Goal: Information Seeking & Learning: Learn about a topic

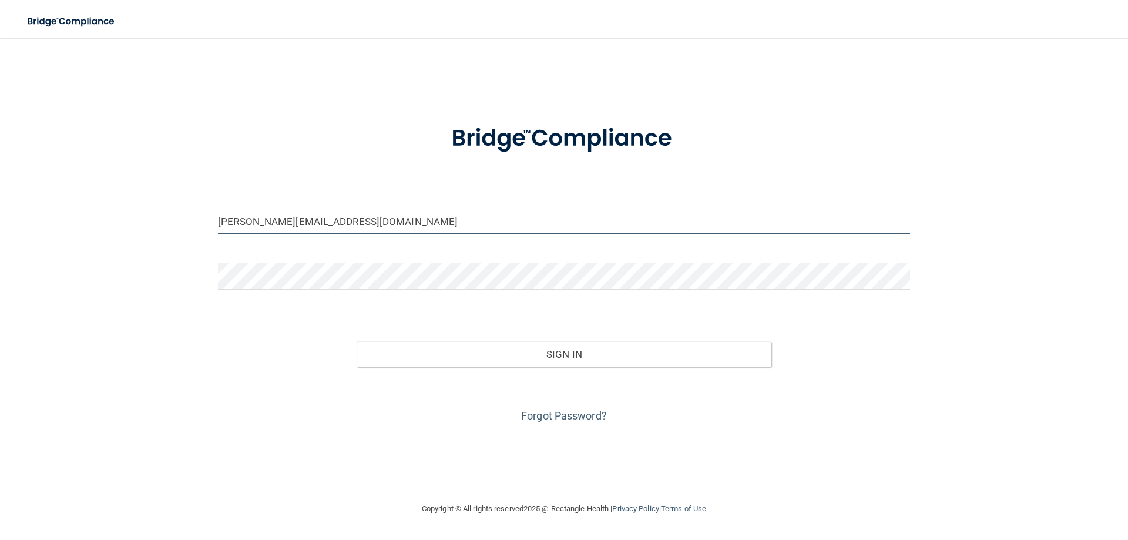
drag, startPoint x: 333, startPoint y: 227, endPoint x: 202, endPoint y: 210, distance: 132.1
click at [202, 210] on div "[PERSON_NAME][EMAIL_ADDRESS][DOMAIN_NAME] Invalid email/password. You don't hav…" at bounding box center [564, 269] width 1081 height 441
type input "[EMAIL_ADDRESS][DOMAIN_NAME]"
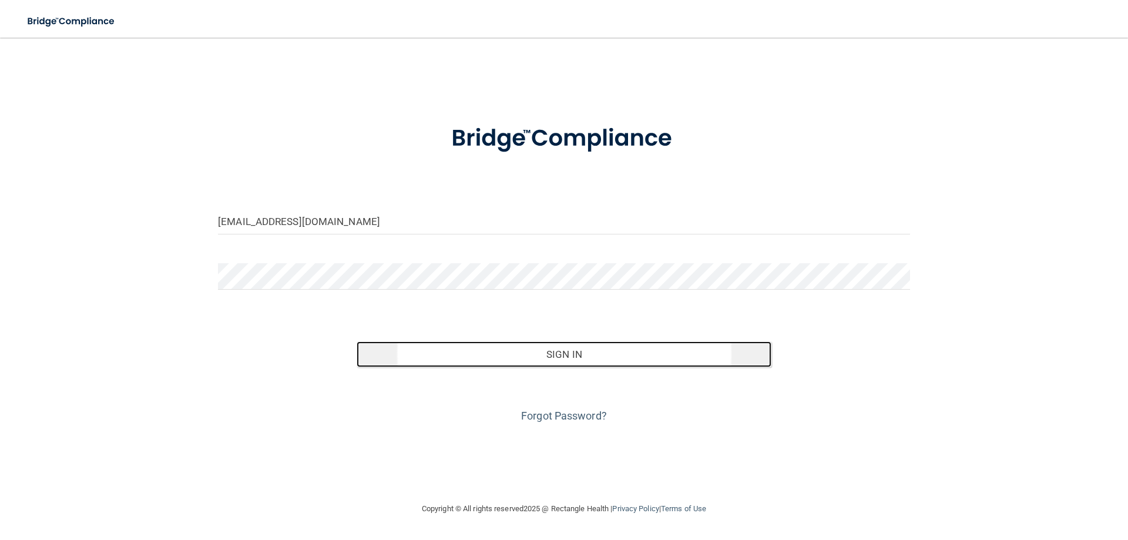
click at [571, 353] on button "Sign In" at bounding box center [564, 354] width 415 height 26
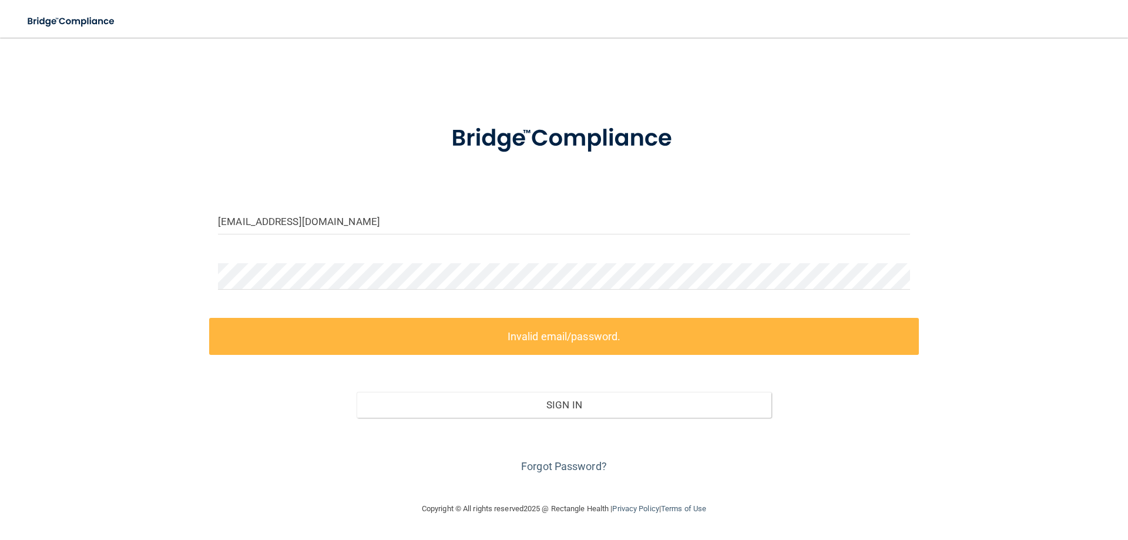
click at [548, 340] on label "Invalid email/password." at bounding box center [564, 336] width 710 height 37
click at [213, 275] on div at bounding box center [564, 280] width 710 height 35
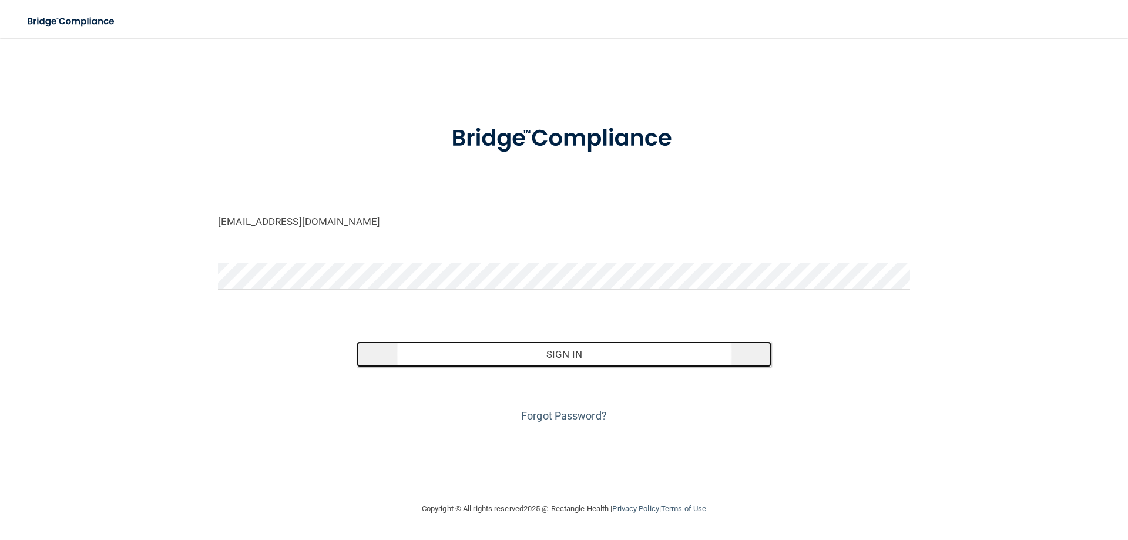
click at [556, 357] on button "Sign In" at bounding box center [564, 354] width 415 height 26
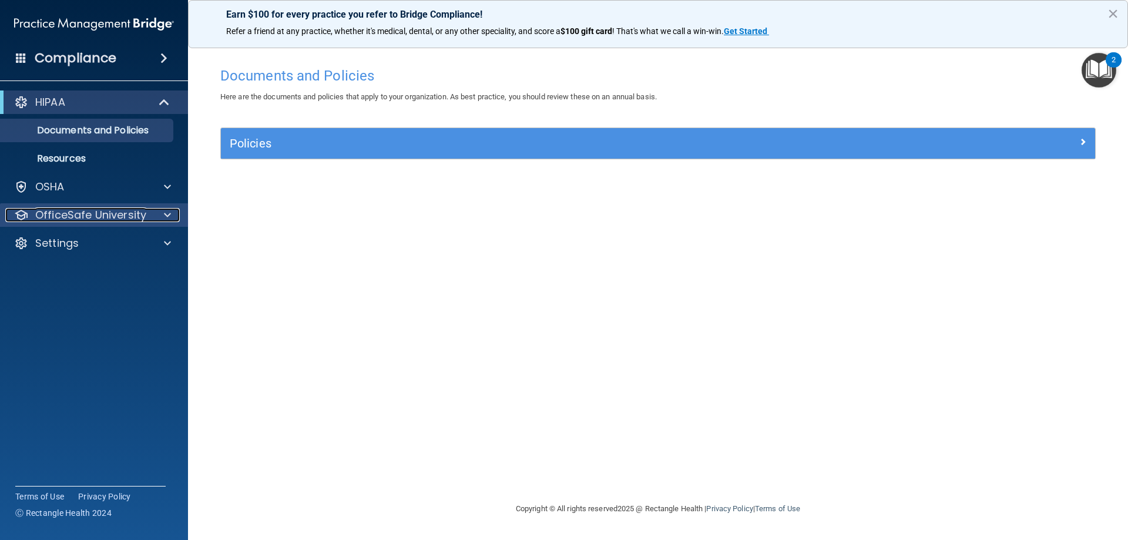
click at [130, 209] on p "OfficeSafe University" at bounding box center [90, 215] width 111 height 14
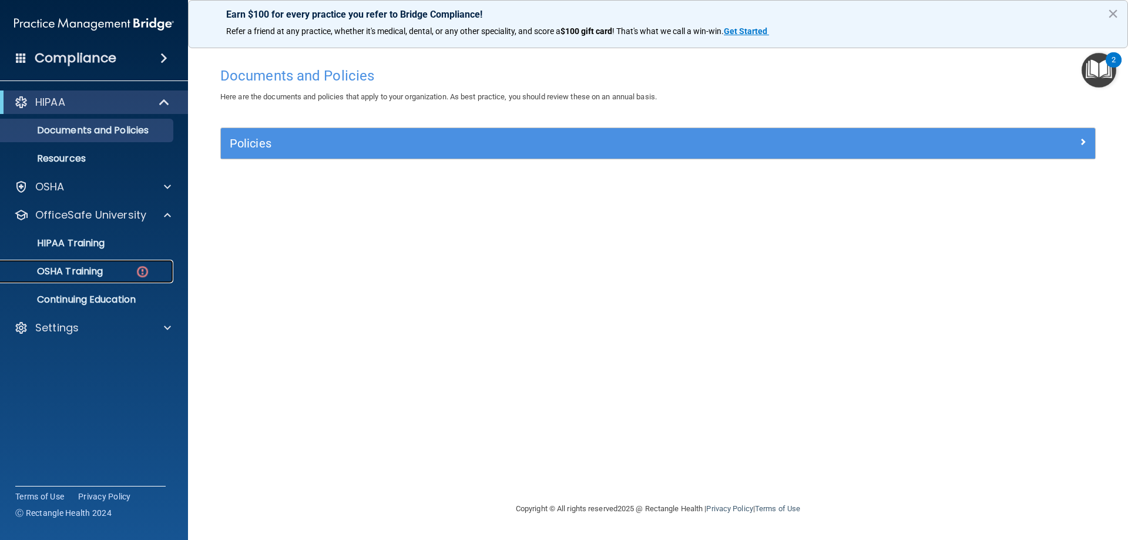
click at [148, 266] on img at bounding box center [142, 271] width 15 height 15
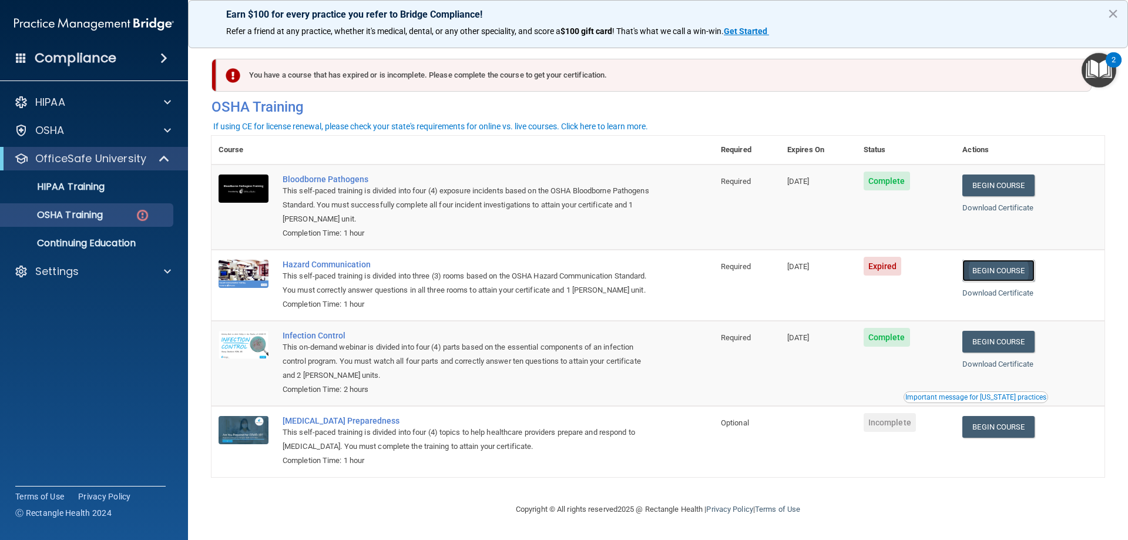
click at [985, 274] on link "Begin Course" at bounding box center [999, 271] width 72 height 22
